Goal: Task Accomplishment & Management: Use online tool/utility

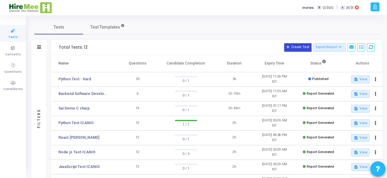
click at [300, 46] on button "Create Test" at bounding box center [297, 47] width 27 height 9
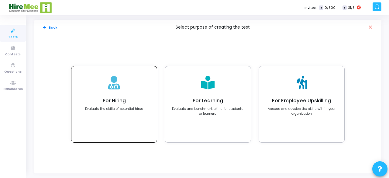
click at [113, 99] on h4 "For Hiring" at bounding box center [114, 101] width 58 height 6
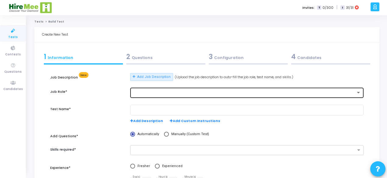
click at [162, 89] on div at bounding box center [247, 92] width 228 height 11
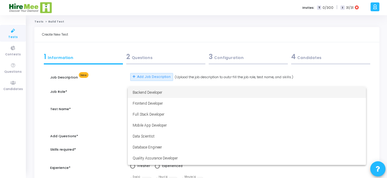
click at [191, 36] on div at bounding box center [193, 89] width 387 height 178
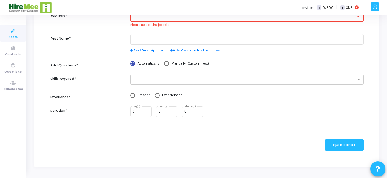
scroll to position [76, 0]
click at [220, 152] on div "publish Publish Now Questions >" at bounding box center [206, 144] width 313 height 29
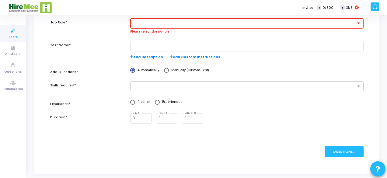
scroll to position [0, 0]
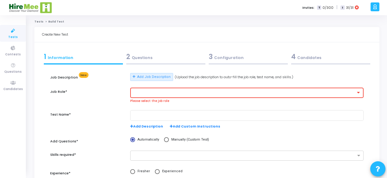
click at [222, 58] on div "3 Configuration" at bounding box center [248, 57] width 79 height 10
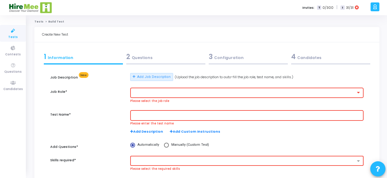
click at [137, 60] on div "2 Questions" at bounding box center [165, 57] width 79 height 10
click at [54, 57] on div "1 Information" at bounding box center [83, 57] width 79 height 10
